Goal: Navigation & Orientation: Go to known website

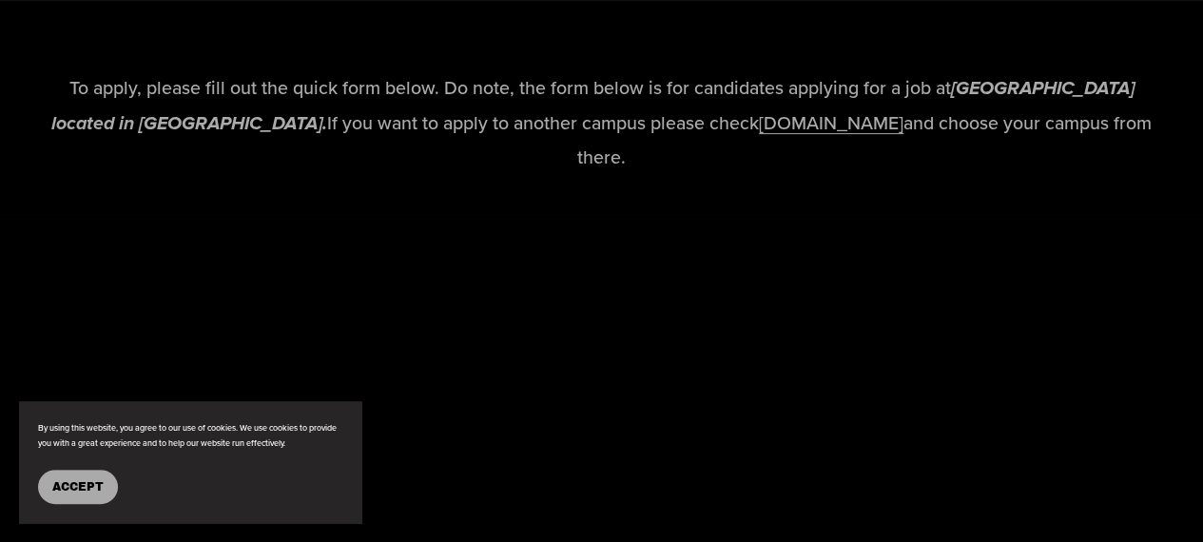
scroll to position [3919, 0]
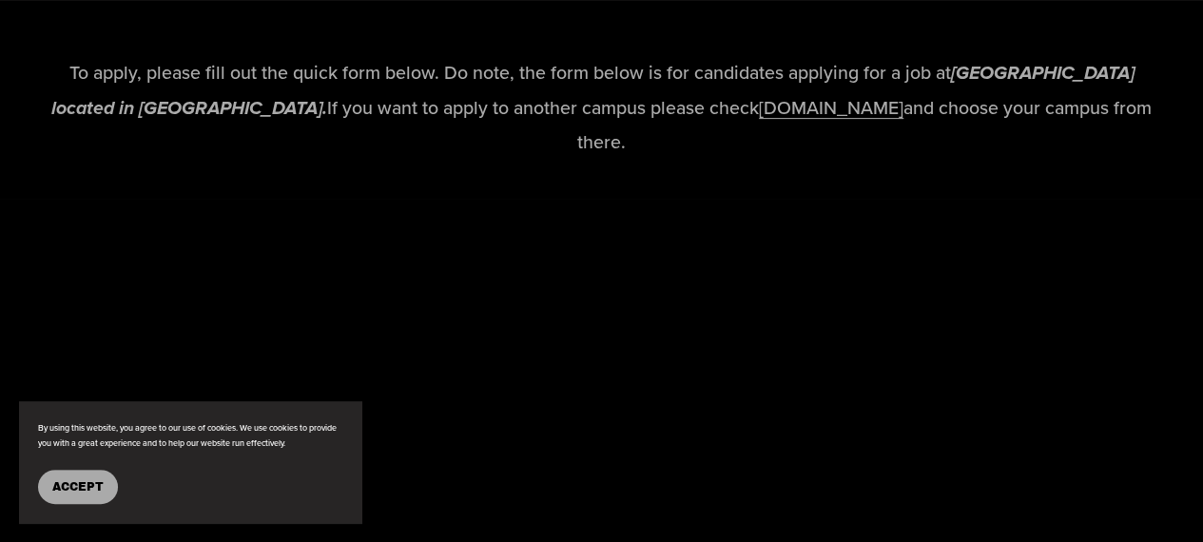
drag, startPoint x: 1214, startPoint y: 34, endPoint x: 1181, endPoint y: 283, distance: 250.4
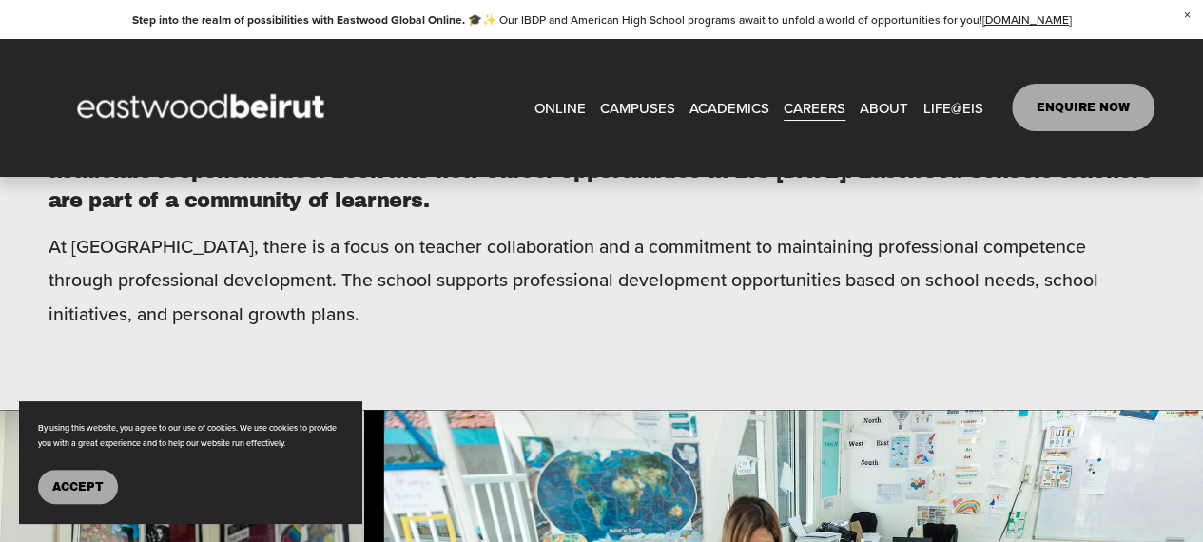
scroll to position [0, 0]
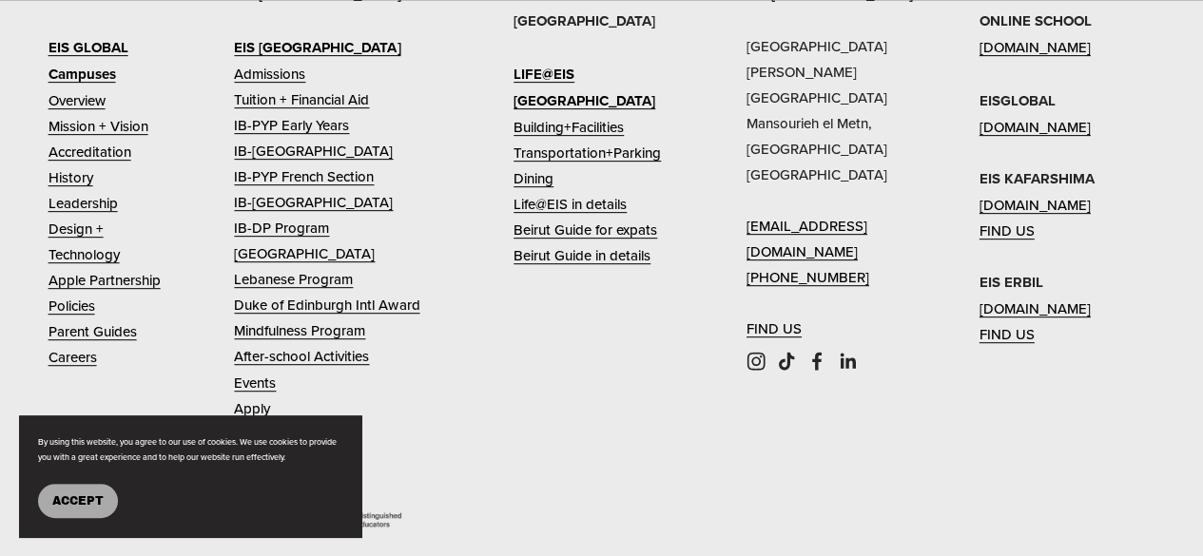
scroll to position [7577, 0]
